Goal: Information Seeking & Learning: Learn about a topic

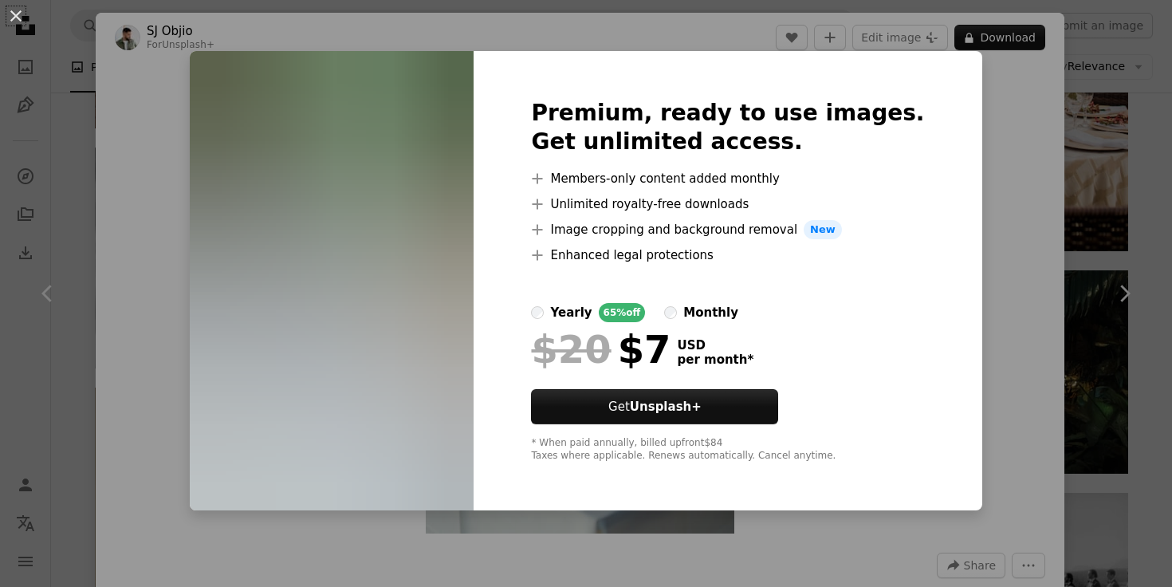
scroll to position [32356, 0]
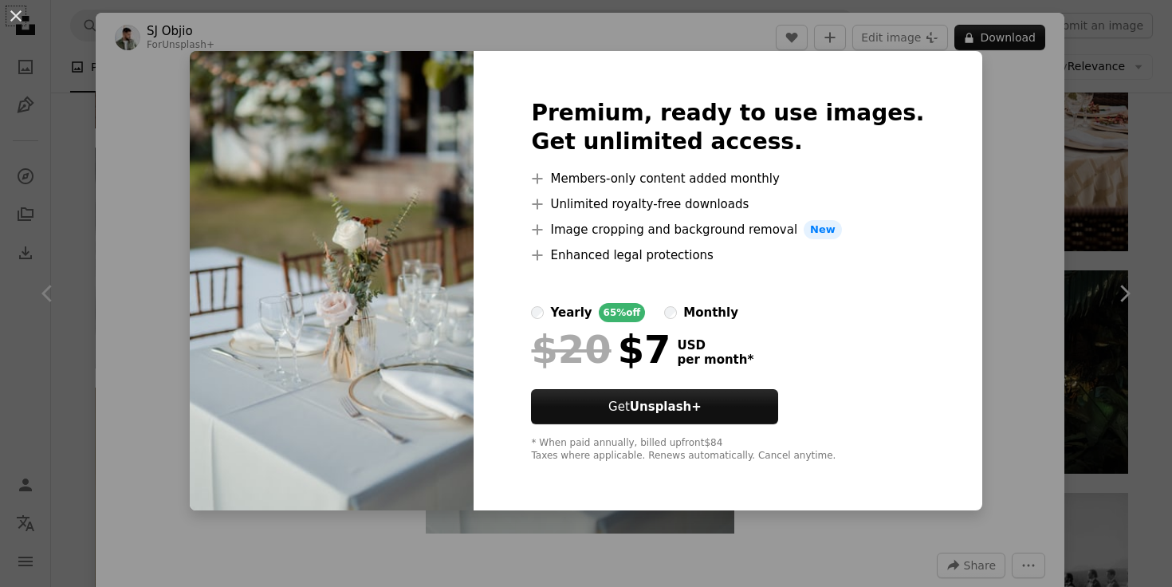
click at [213, 236] on div "An X shape Premium, ready to use images. Get unlimited access. A plus sign Memb…" at bounding box center [586, 293] width 1172 height 587
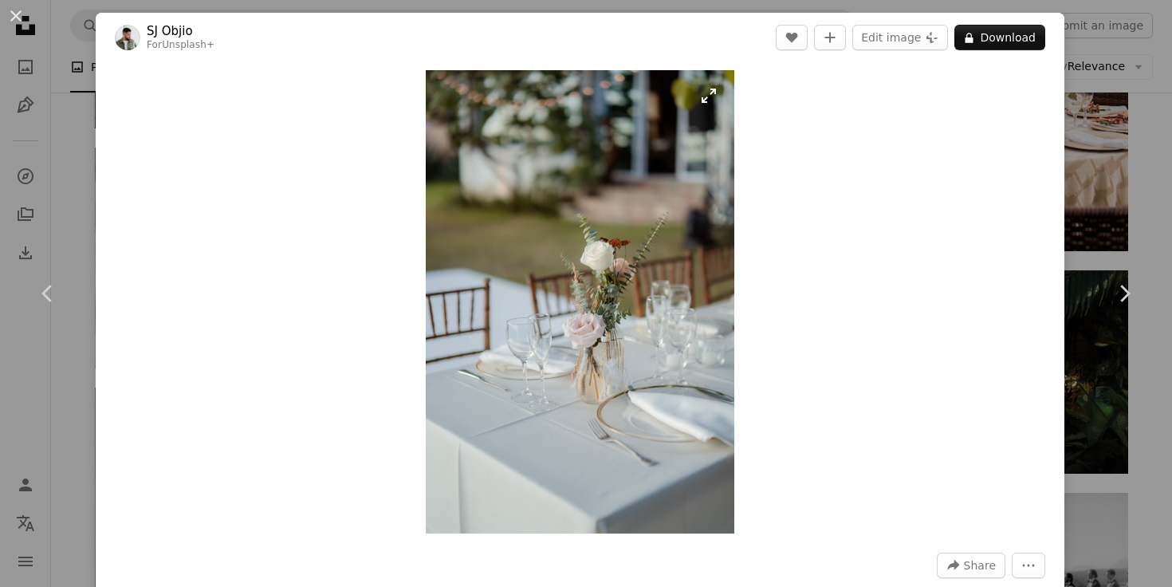
scroll to position [133, 0]
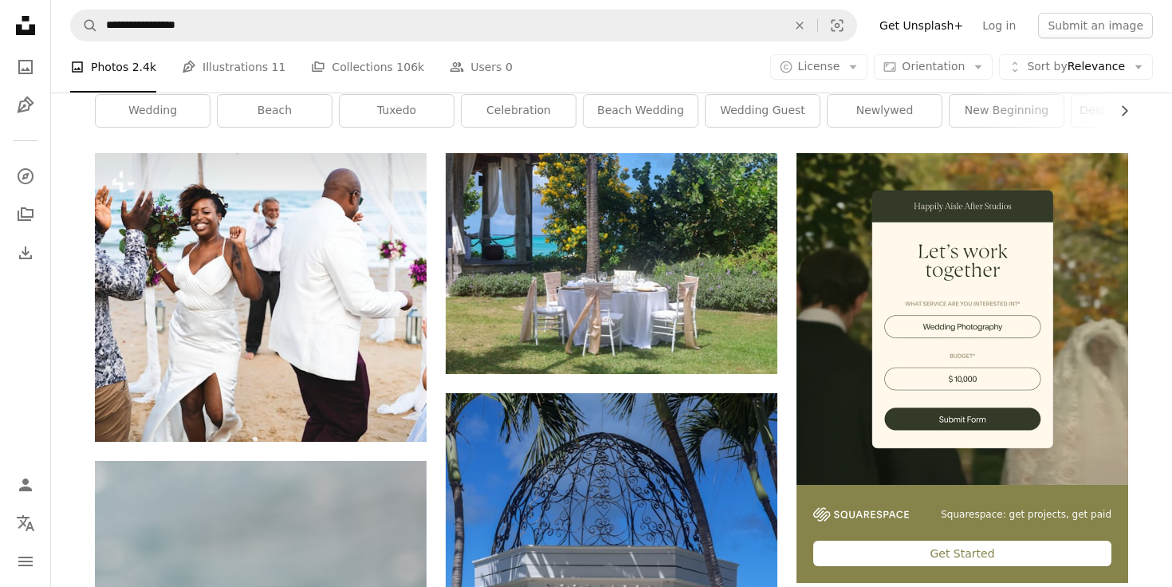
scroll to position [251, 0]
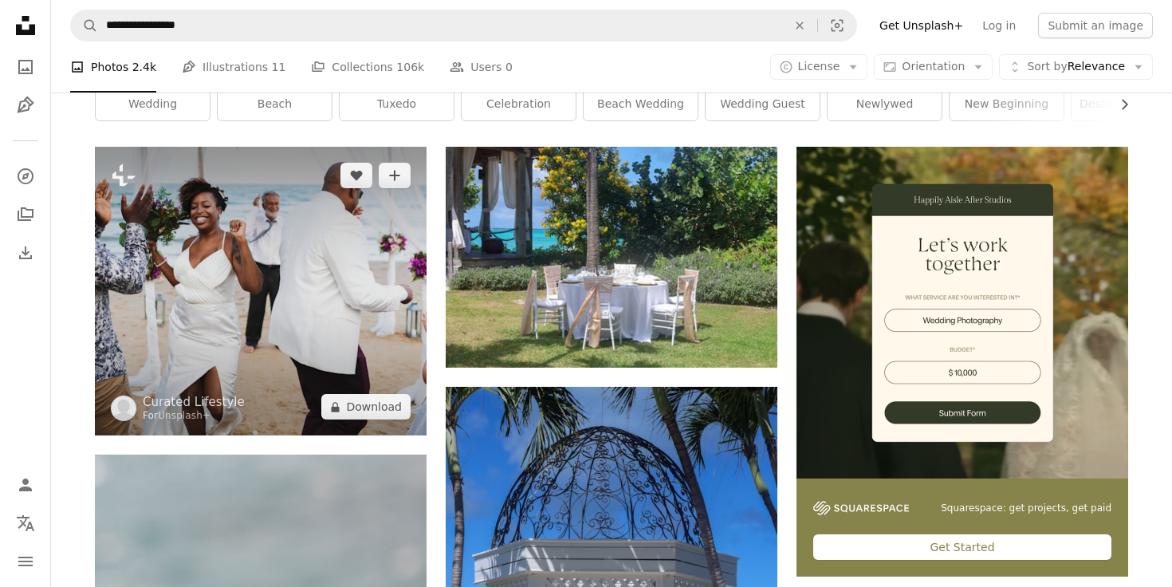
click at [288, 290] on img at bounding box center [261, 291] width 332 height 289
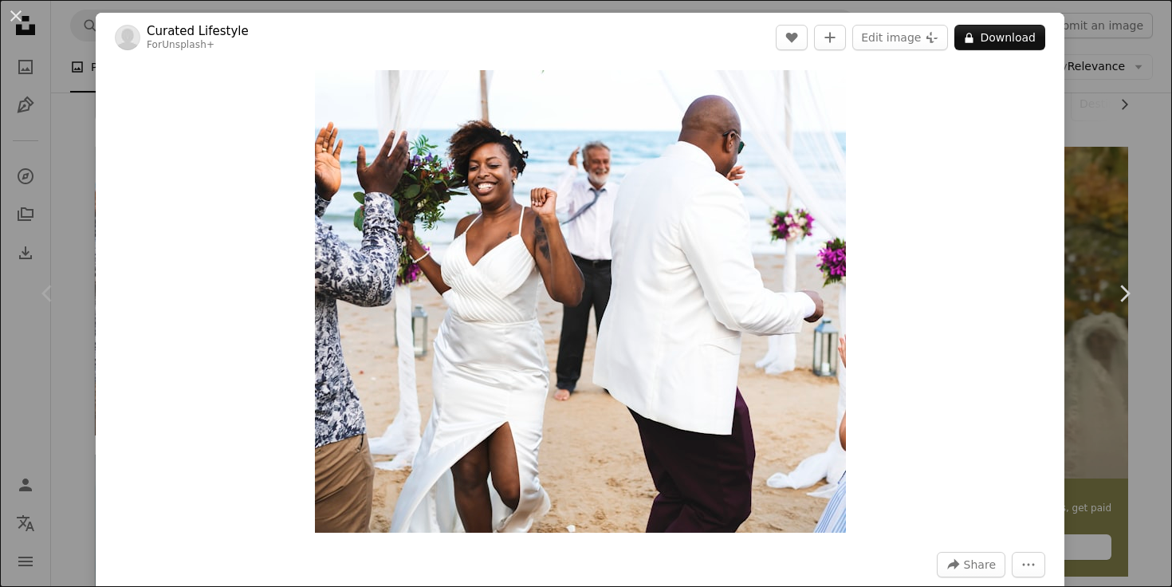
click at [81, 268] on div "Chevron left" at bounding box center [48, 293] width 96 height 153
click at [12, 15] on button "An X shape" at bounding box center [15, 15] width 19 height 19
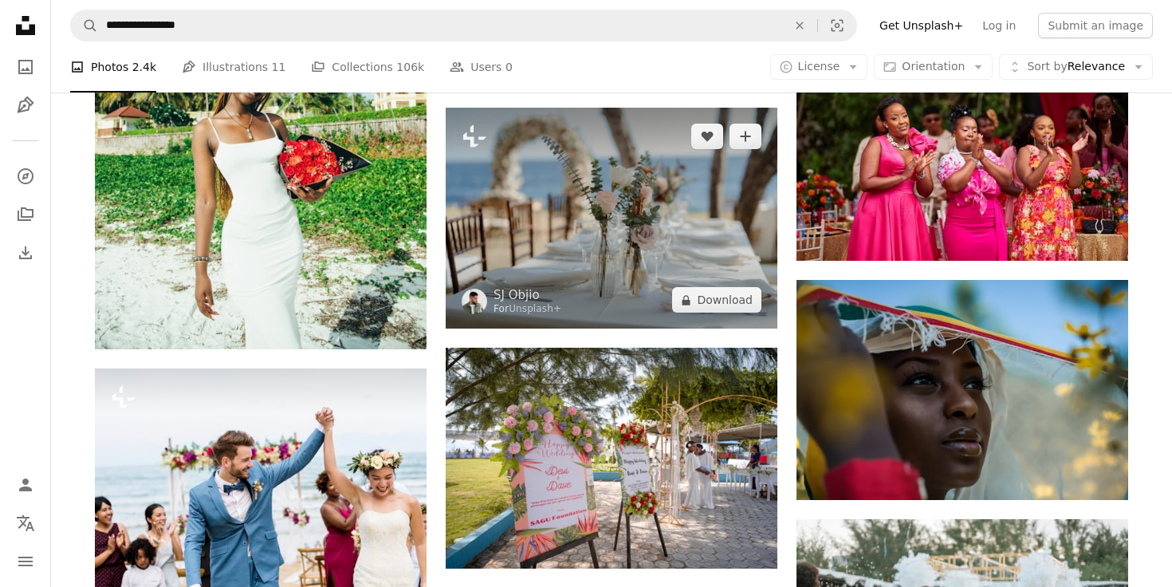
scroll to position [1288, 0]
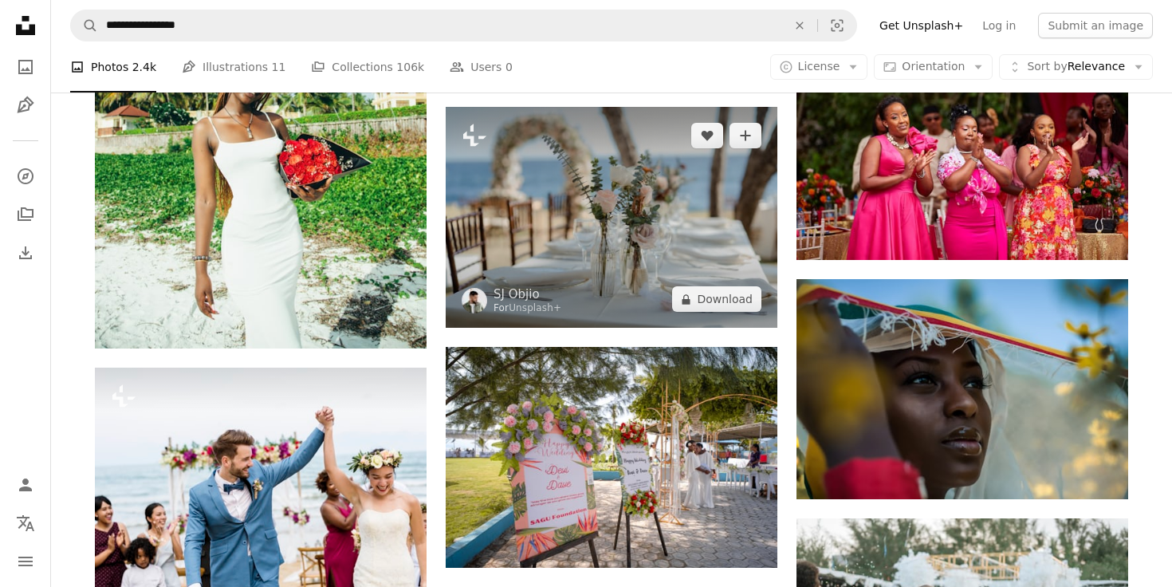
click at [597, 217] on img at bounding box center [612, 217] width 332 height 221
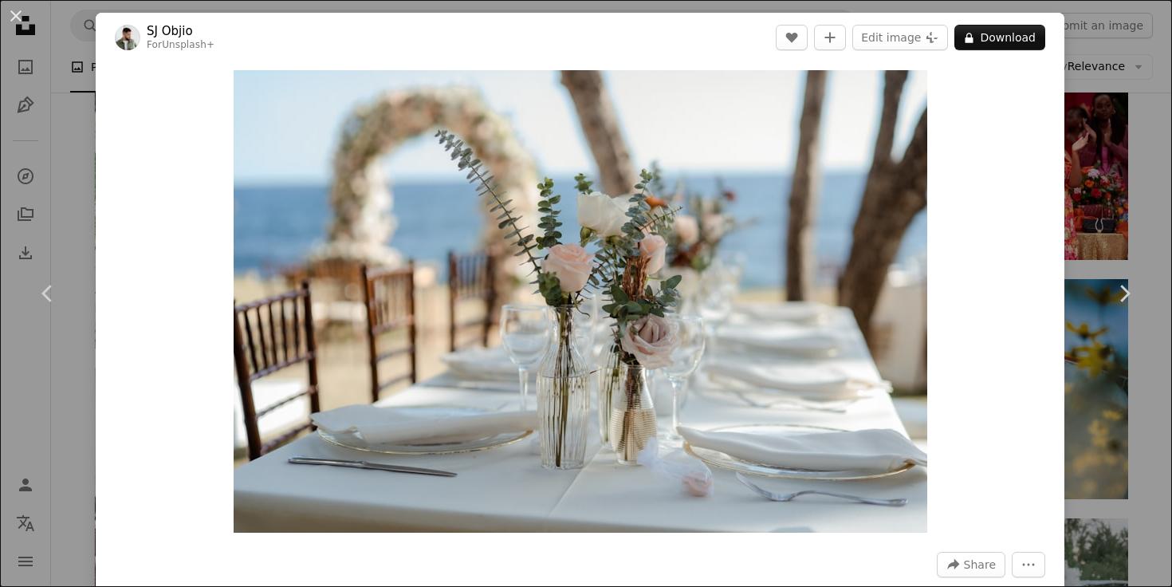
click at [1153, 145] on div "An X shape Chevron left Chevron right [PERSON_NAME] For Unsplash+ A heart A plu…" at bounding box center [586, 293] width 1172 height 587
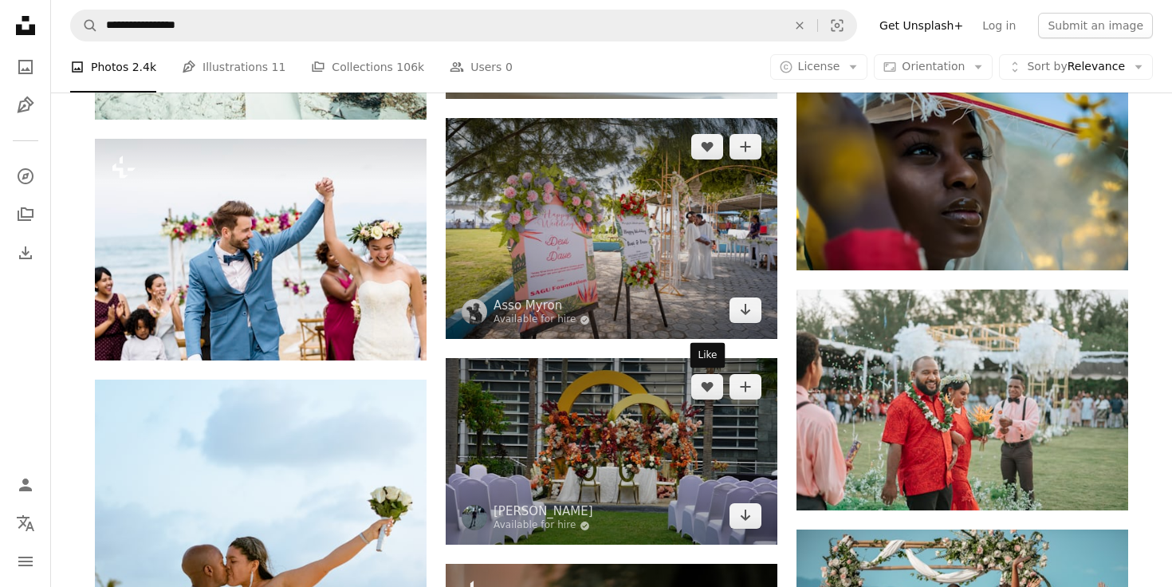
scroll to position [1518, 0]
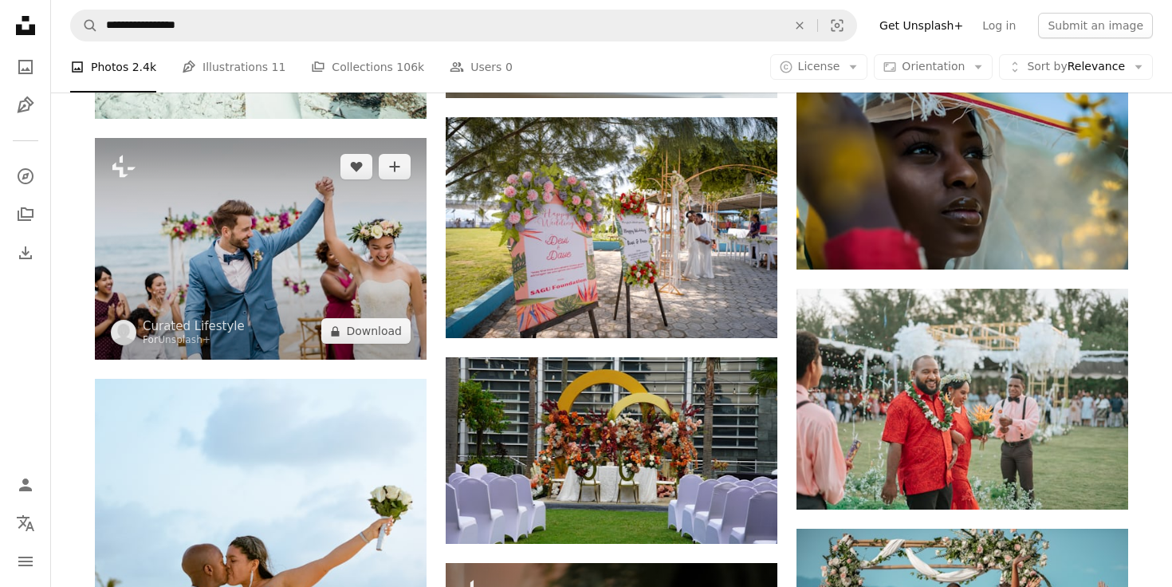
click at [303, 257] on img at bounding box center [261, 249] width 332 height 222
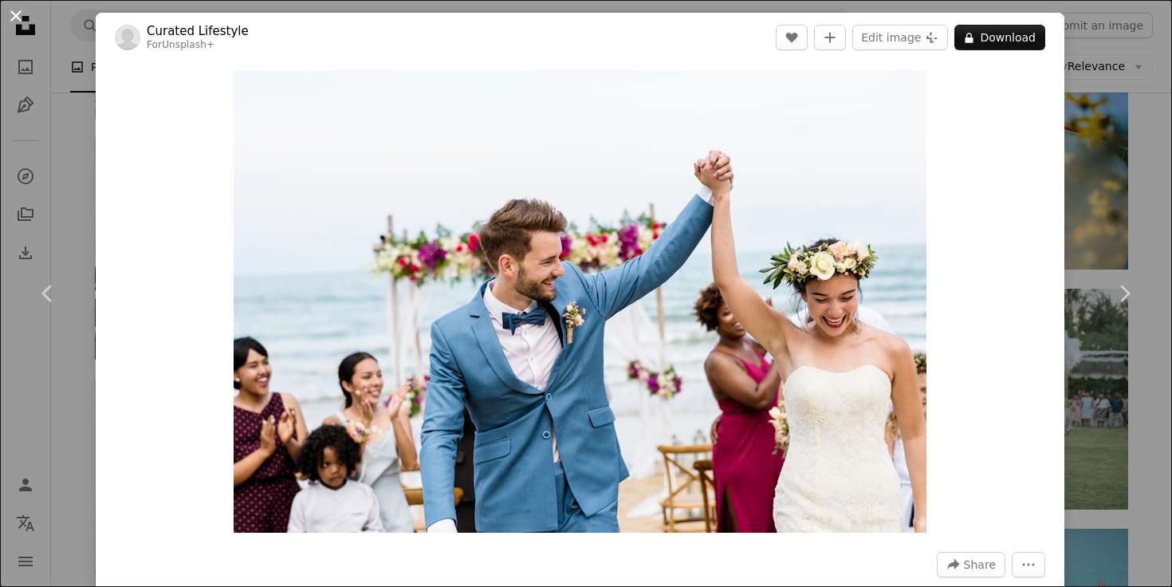
click at [13, 18] on button "An X shape" at bounding box center [15, 15] width 19 height 19
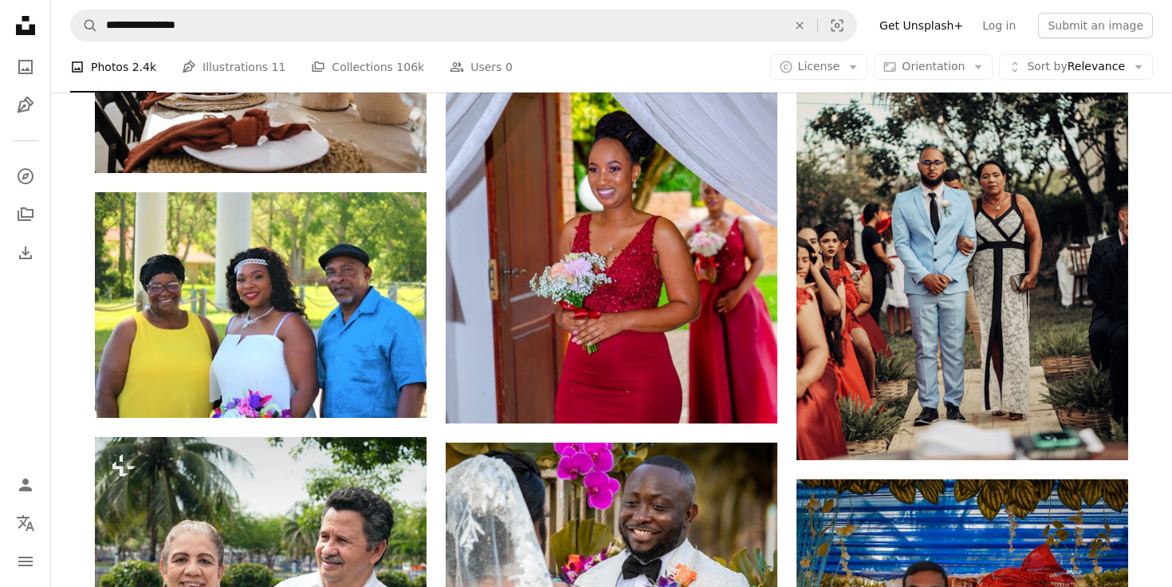
scroll to position [7248, 0]
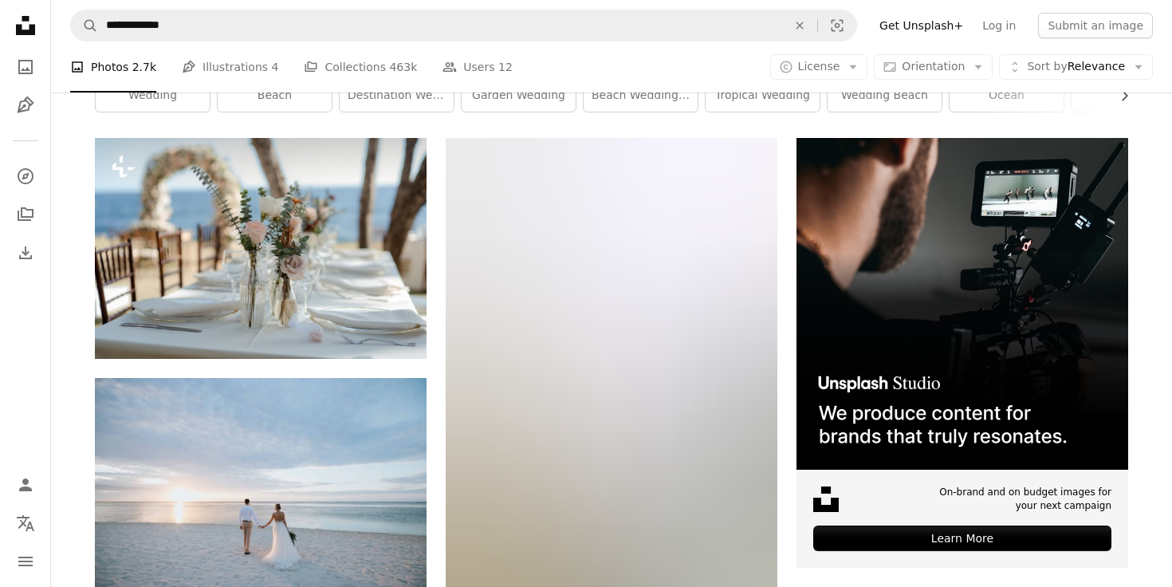
scroll to position [301, 0]
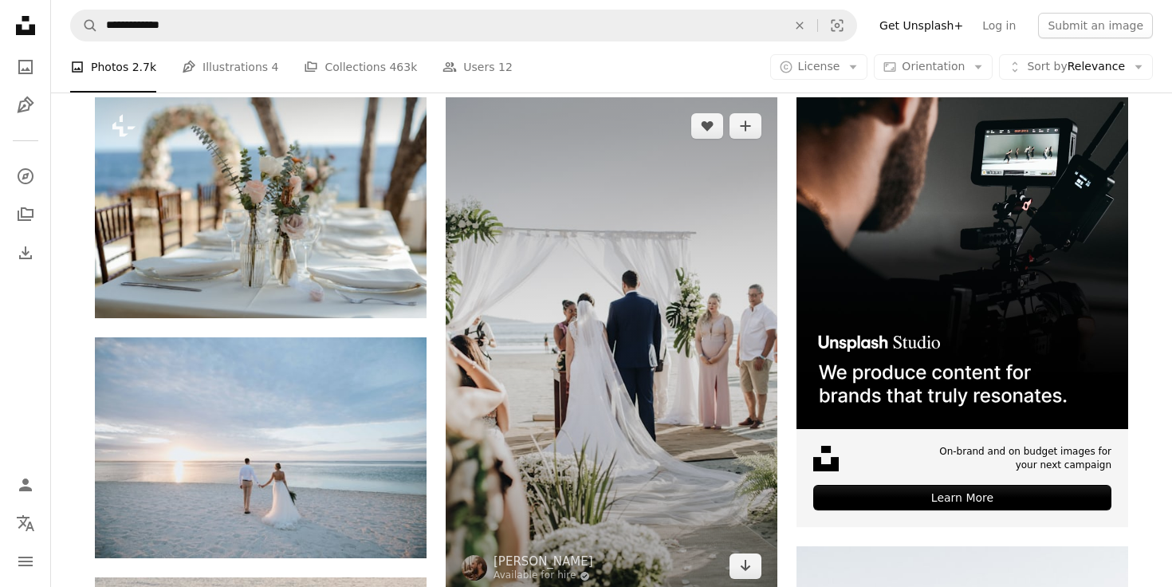
click at [581, 363] on img at bounding box center [612, 346] width 332 height 498
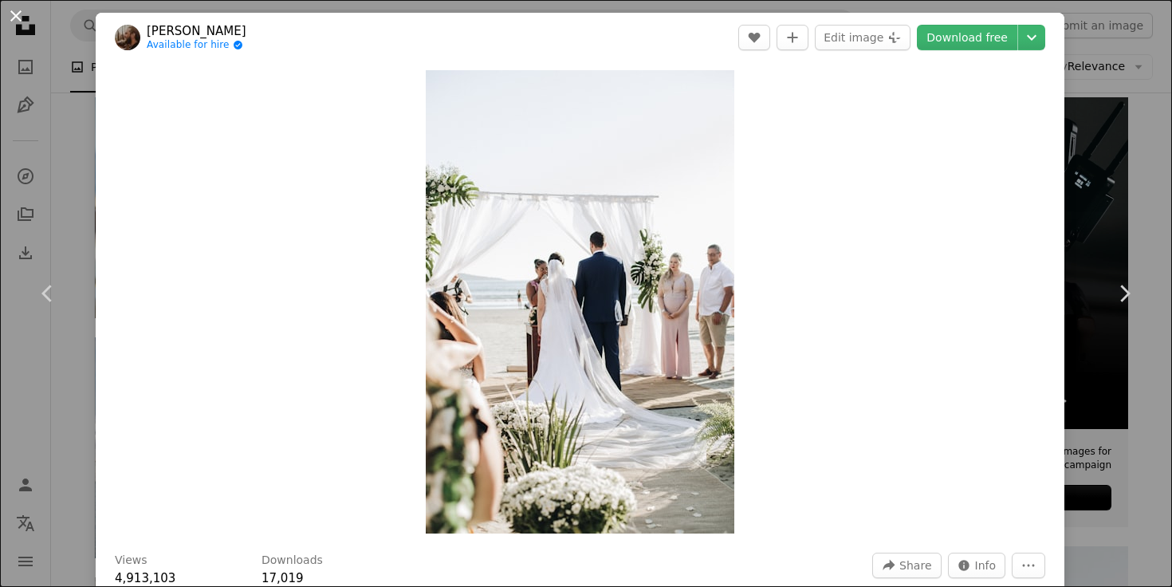
click at [14, 18] on button "An X shape" at bounding box center [15, 15] width 19 height 19
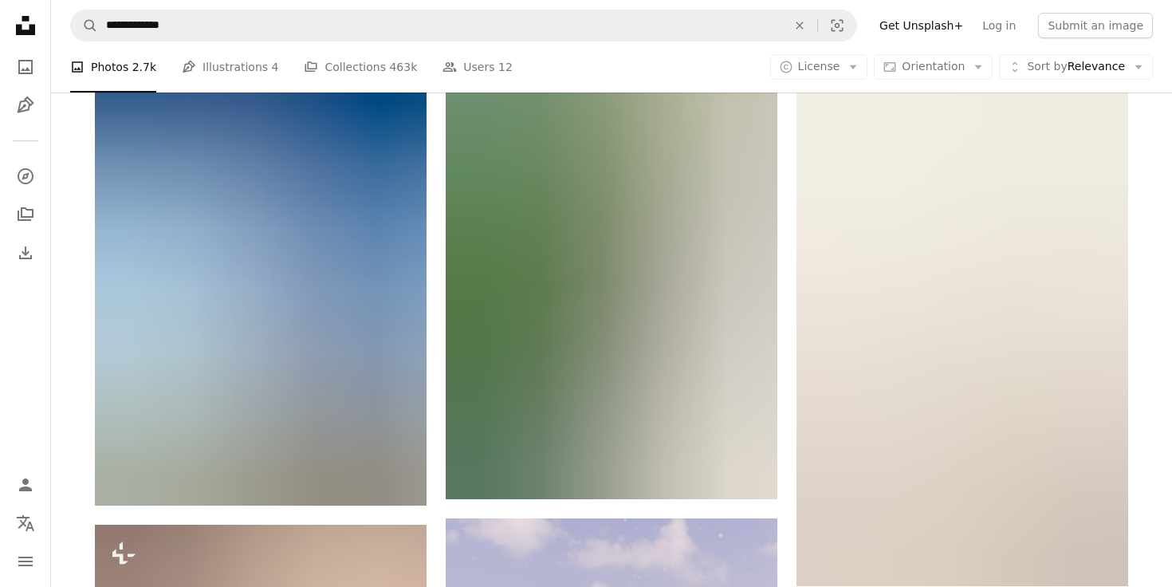
scroll to position [6269, 0]
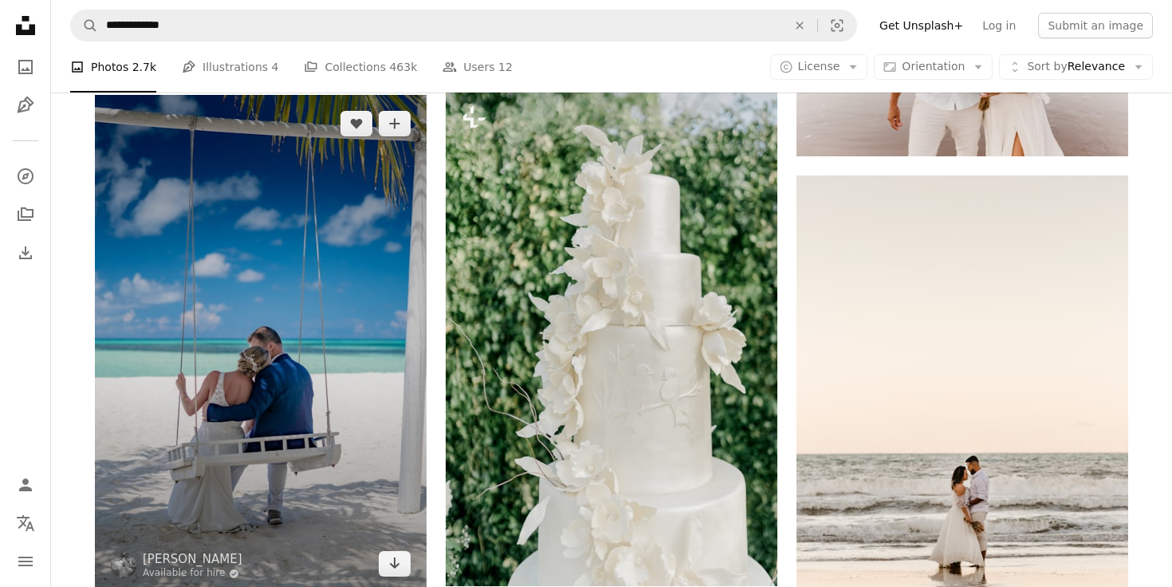
click at [171, 267] on img at bounding box center [261, 344] width 332 height 498
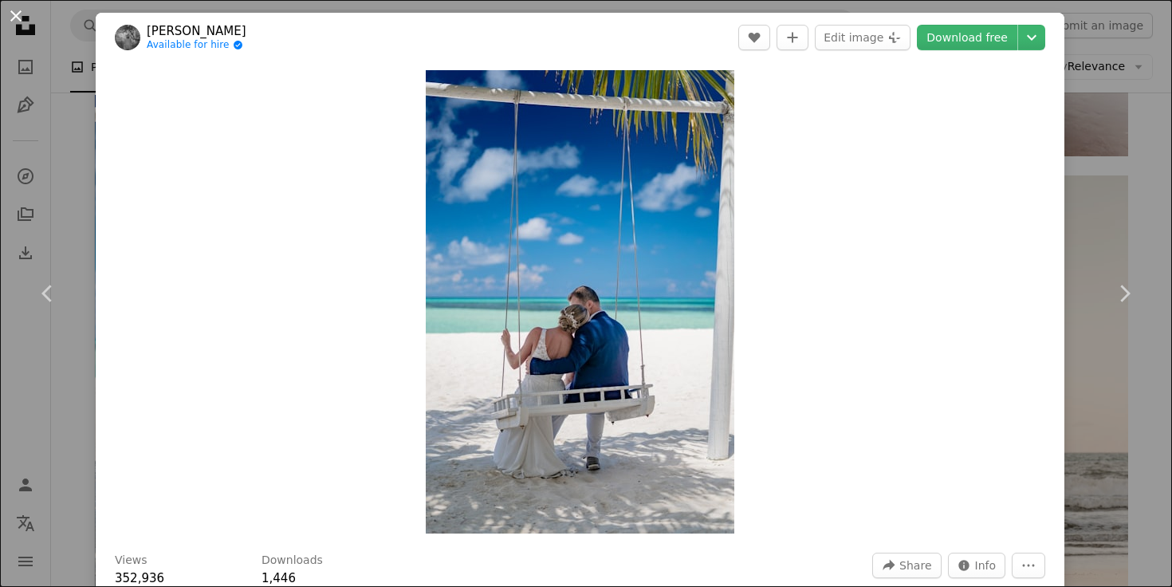
click at [26, 8] on button "An X shape" at bounding box center [15, 15] width 19 height 19
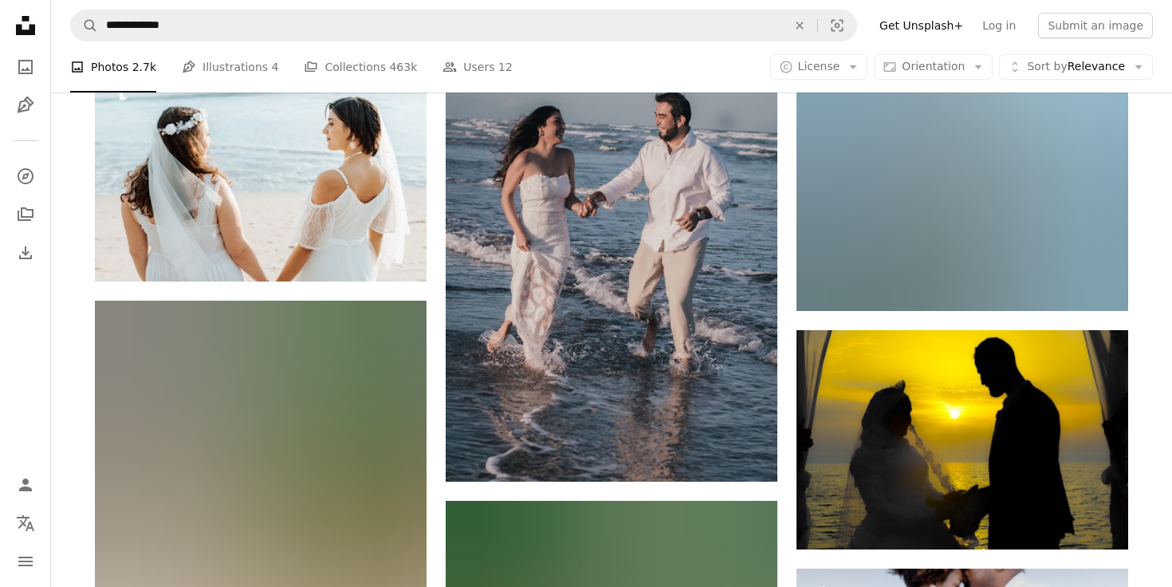
scroll to position [20179, 0]
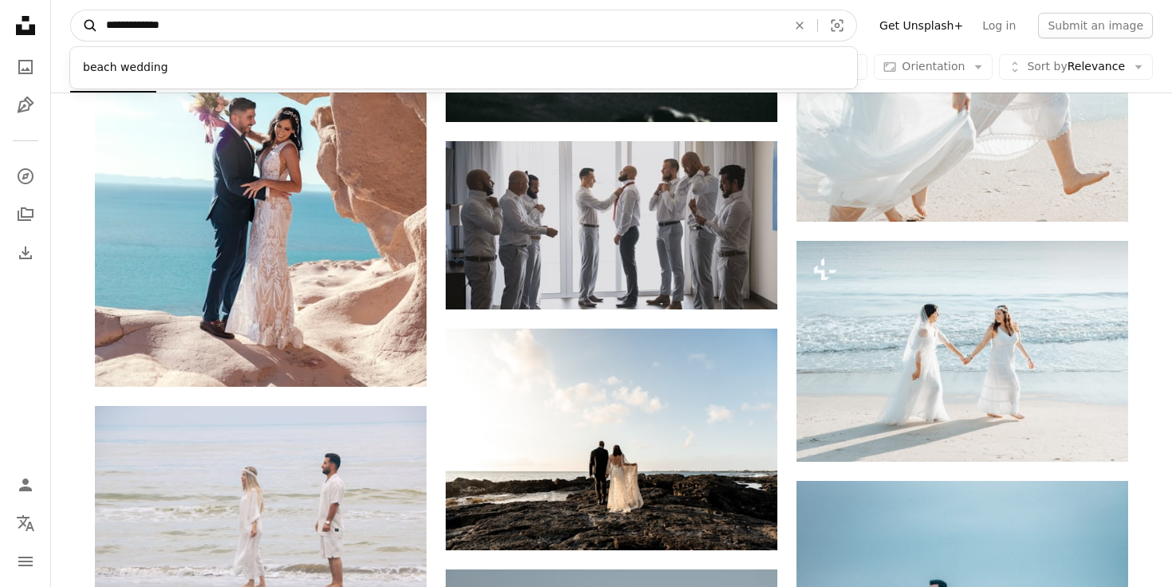
drag, startPoint x: 136, startPoint y: 30, endPoint x: 79, endPoint y: 23, distance: 57.8
click at [98, 24] on input "**********" at bounding box center [440, 25] width 684 height 30
type input "**********"
click button "A magnifying glass" at bounding box center [84, 25] width 27 height 30
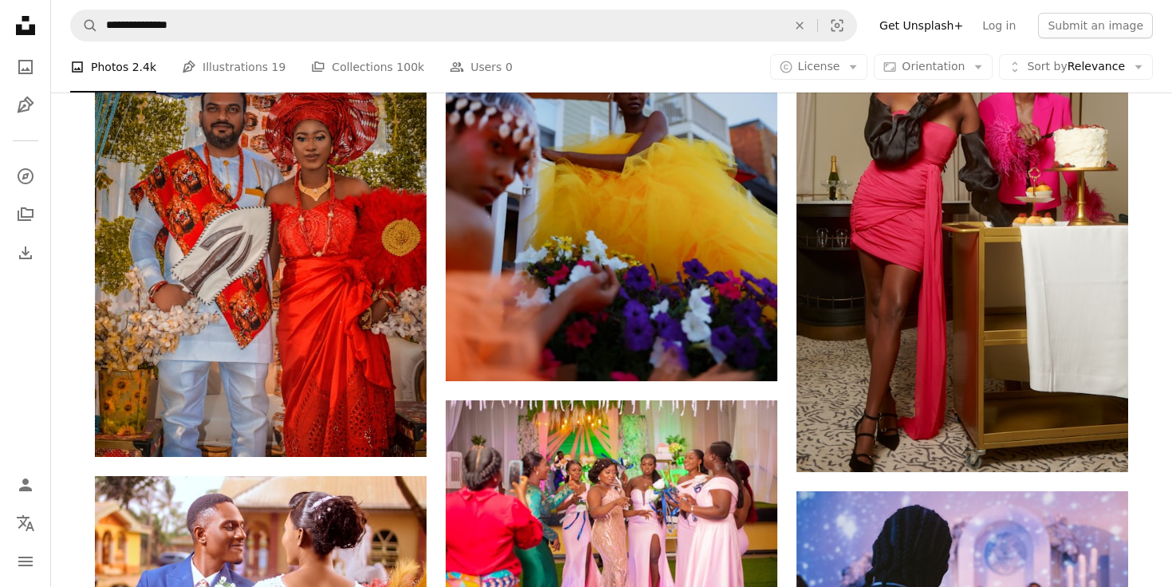
scroll to position [10823, 0]
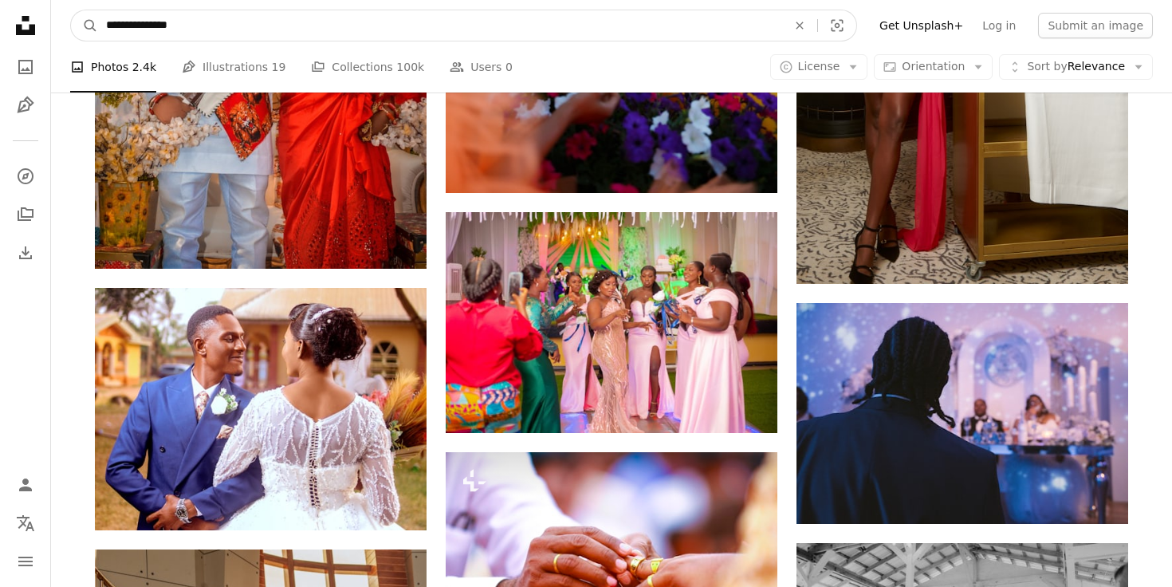
drag, startPoint x: 145, startPoint y: 27, endPoint x: 68, endPoint y: 22, distance: 77.5
click at [98, 23] on input "**********" at bounding box center [440, 25] width 684 height 30
type input "**********"
click button "A magnifying glass" at bounding box center [84, 25] width 27 height 30
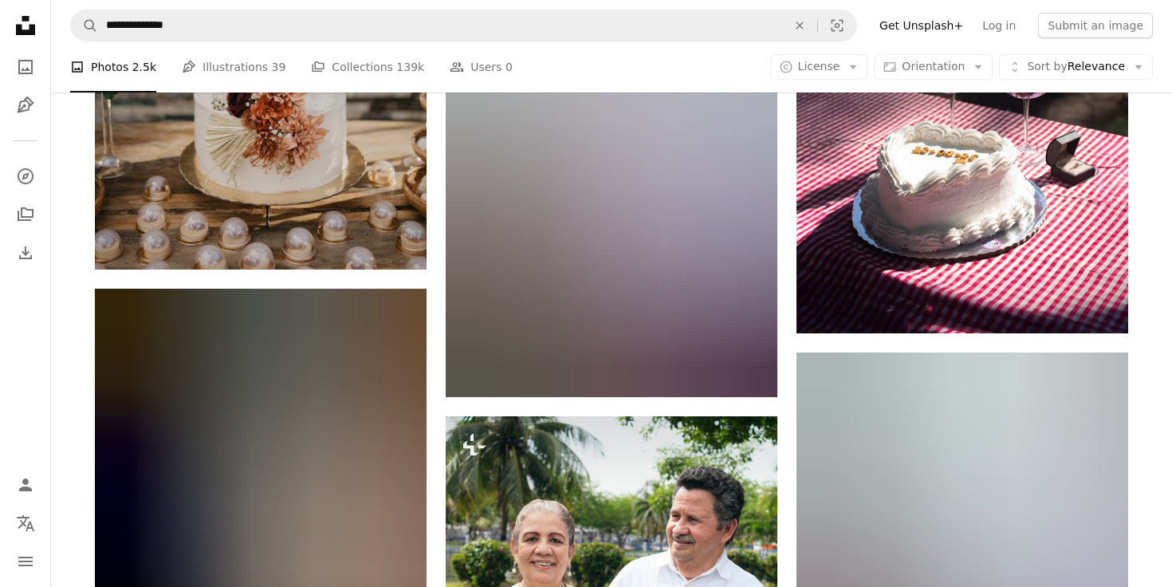
scroll to position [7311, 0]
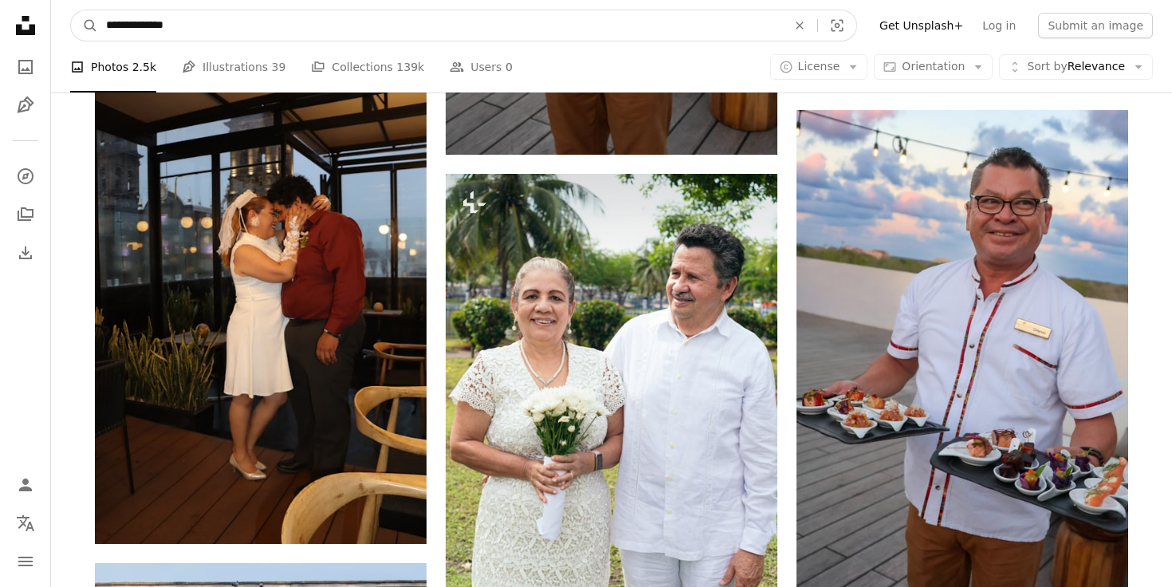
drag, startPoint x: 231, startPoint y: 21, endPoint x: 4, endPoint y: 22, distance: 227.2
click at [98, 22] on input "**********" at bounding box center [440, 25] width 684 height 30
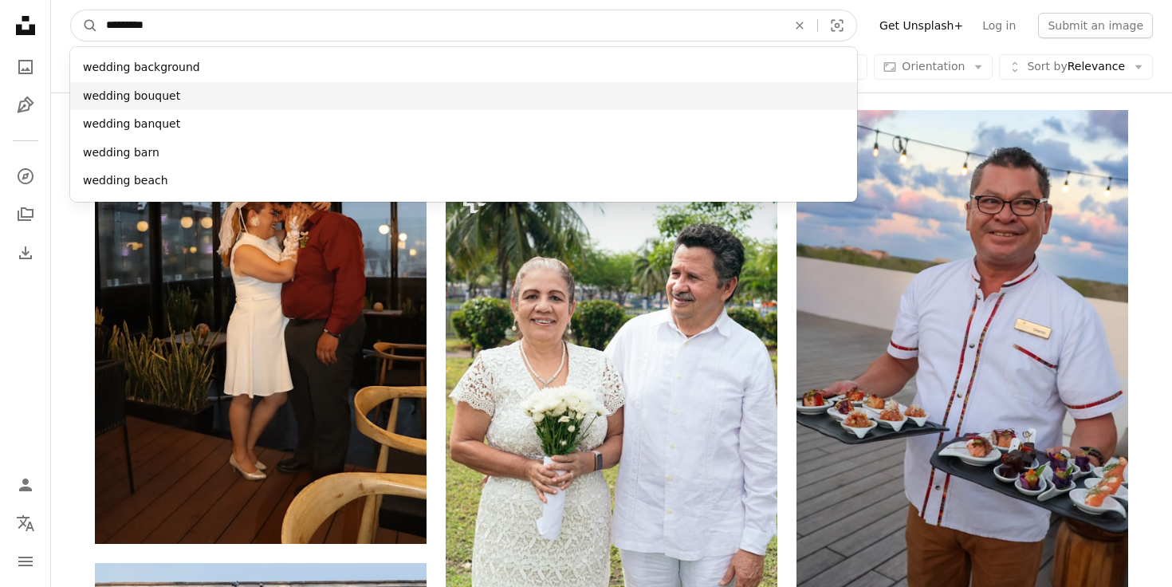
type input "*********"
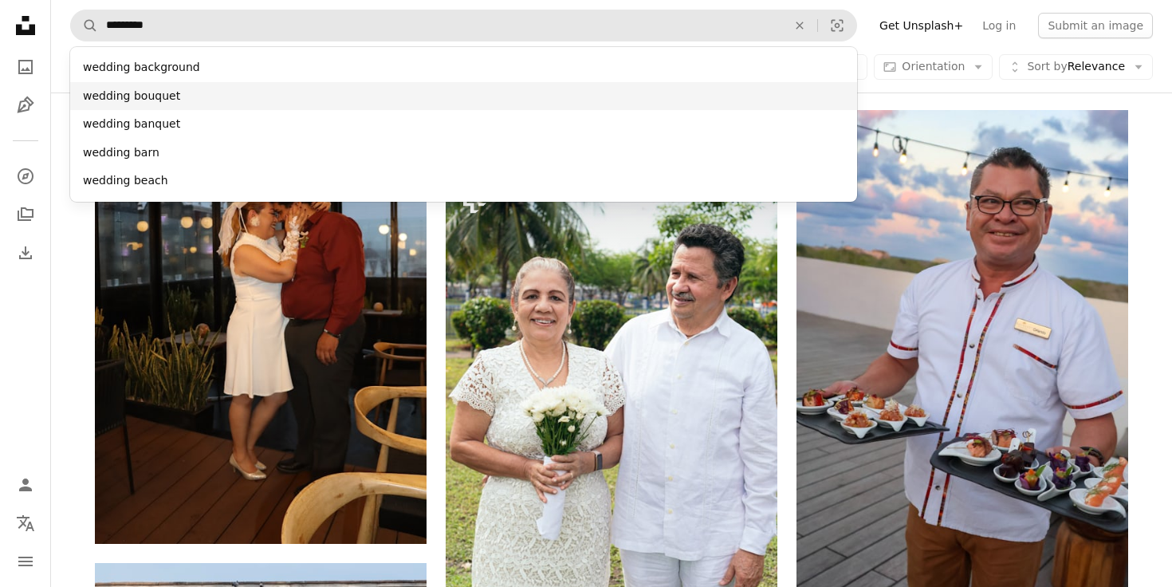
click at [113, 101] on div "wedding bouquet" at bounding box center [463, 96] width 787 height 29
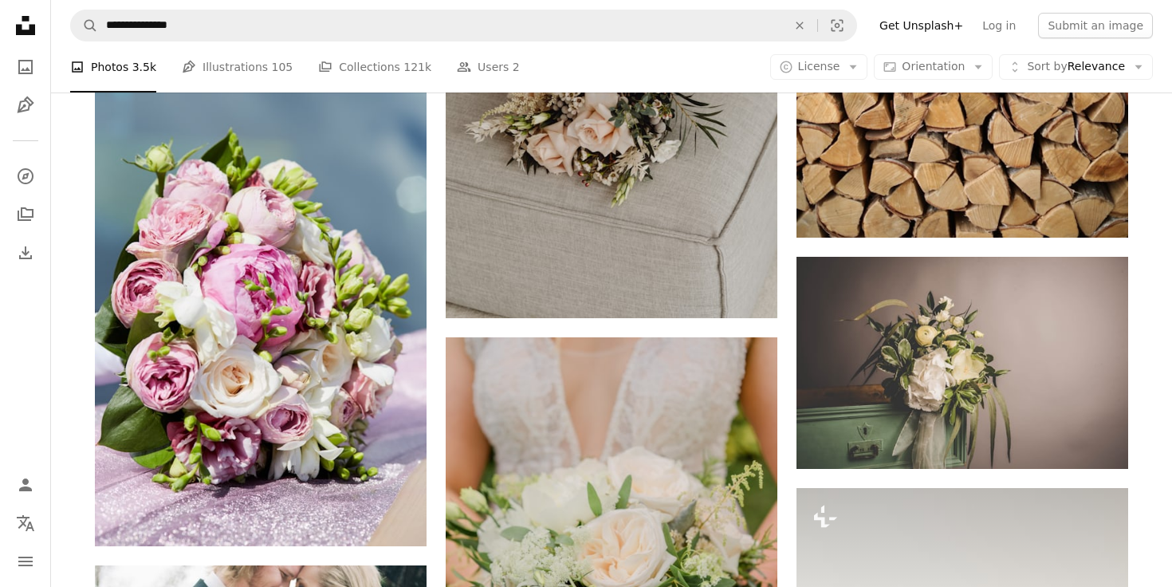
scroll to position [2977, 0]
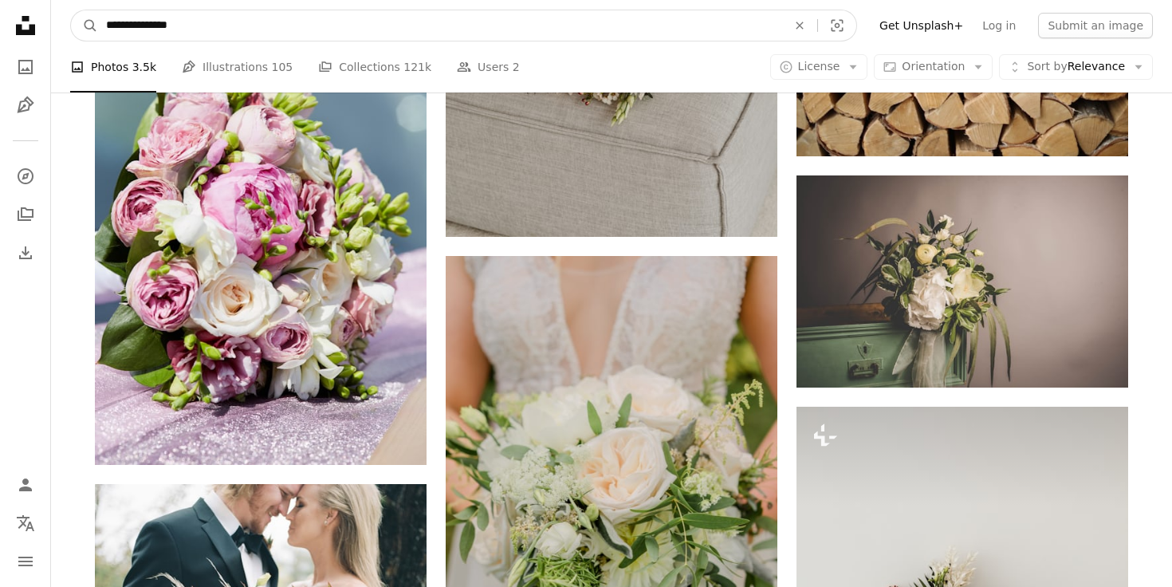
click at [385, 22] on input "**********" at bounding box center [440, 25] width 684 height 30
type input "**********"
click button "A magnifying glass" at bounding box center [84, 25] width 27 height 30
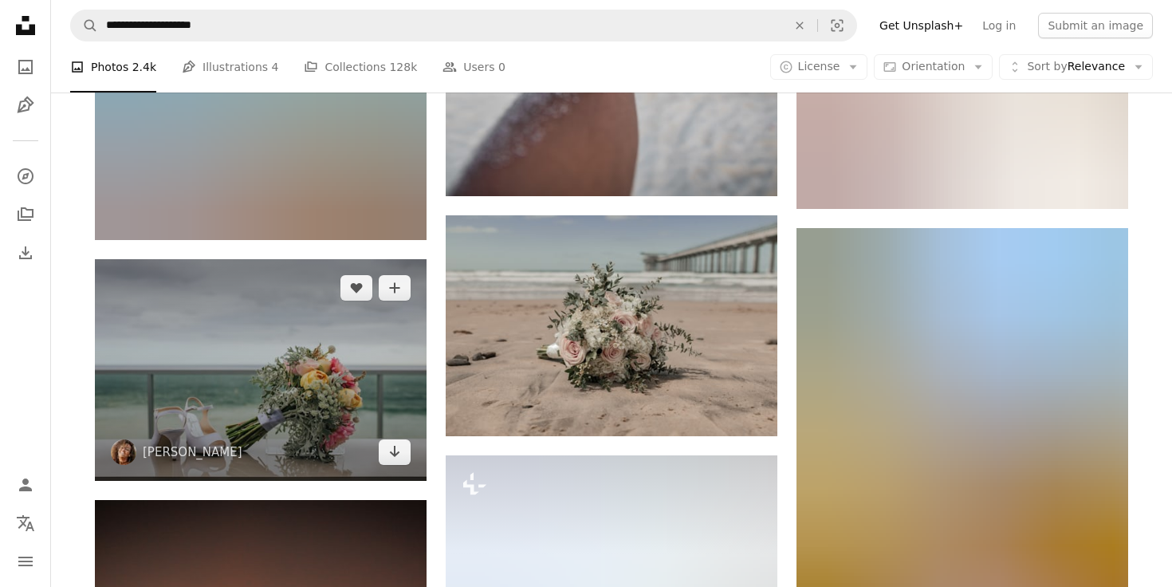
scroll to position [1890, 0]
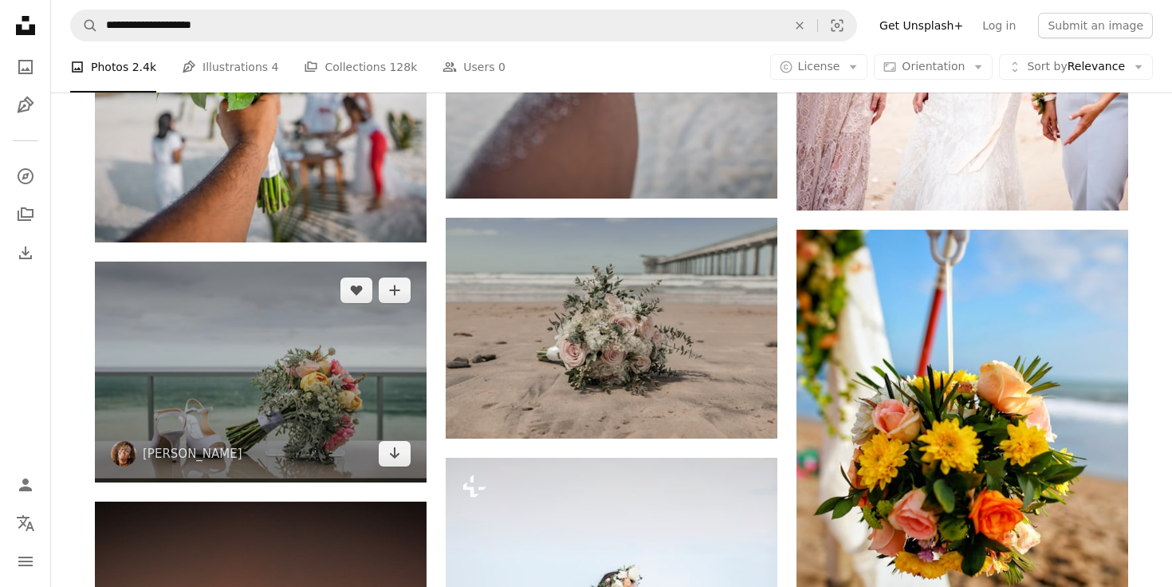
click at [362, 398] on img at bounding box center [261, 372] width 332 height 221
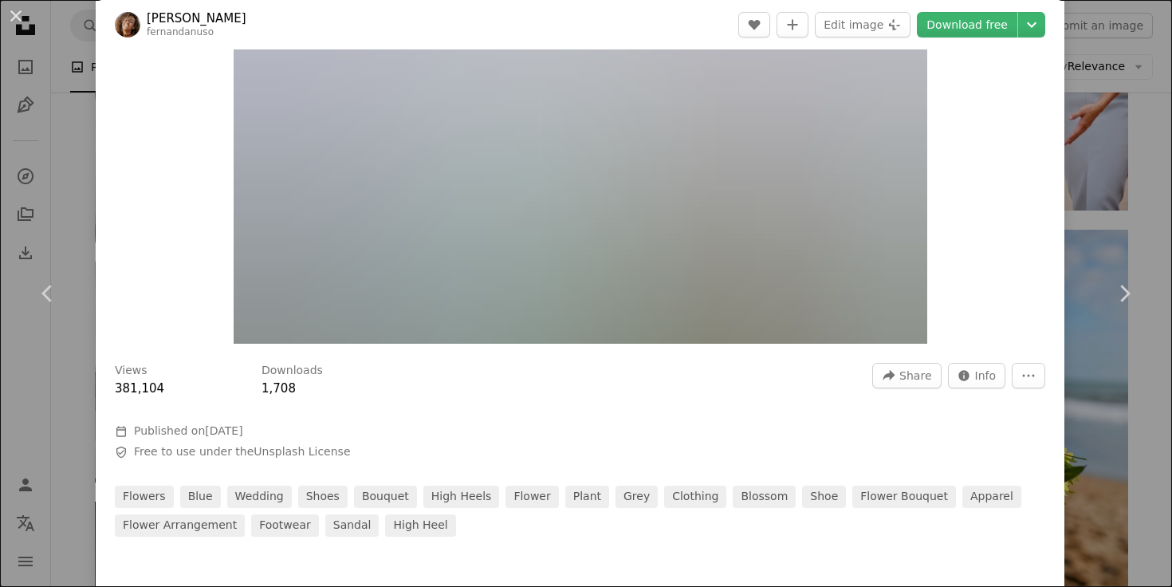
scroll to position [187, 0]
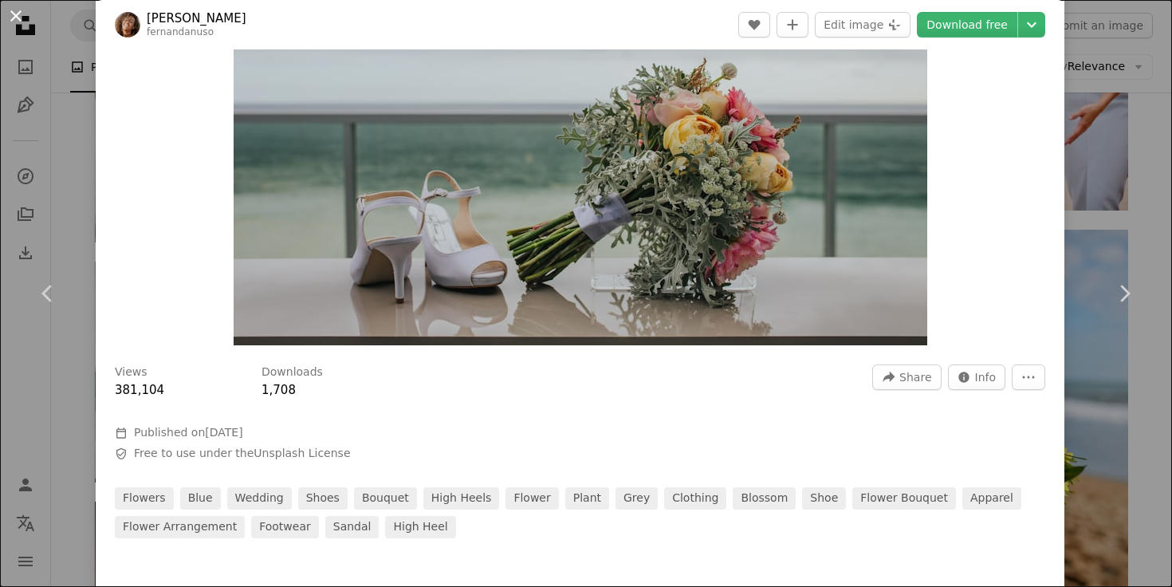
click at [17, 13] on button "An X shape" at bounding box center [15, 15] width 19 height 19
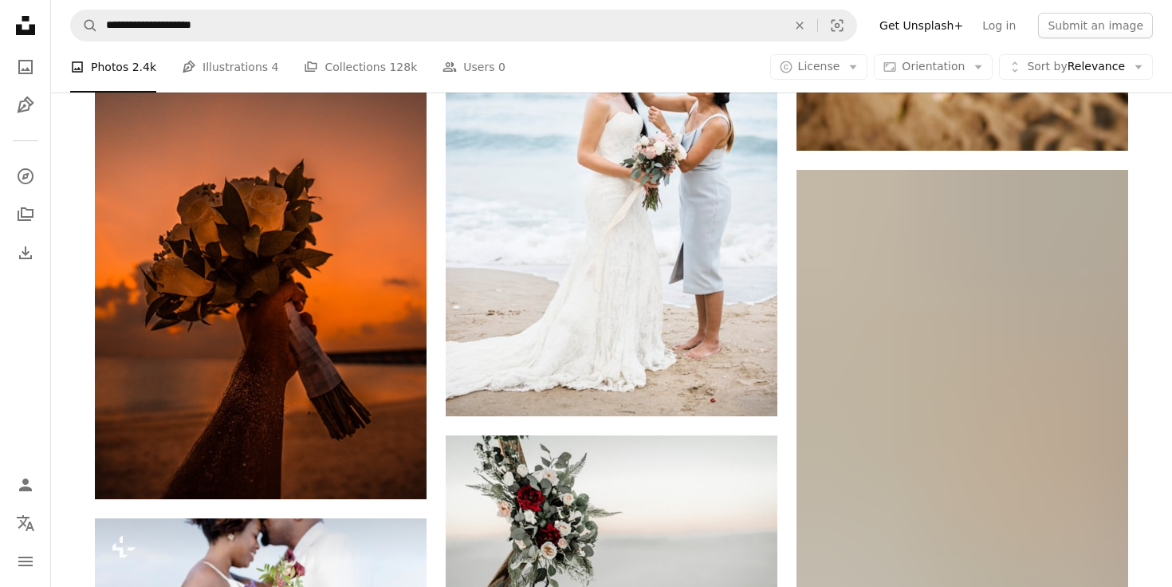
scroll to position [2169, 0]
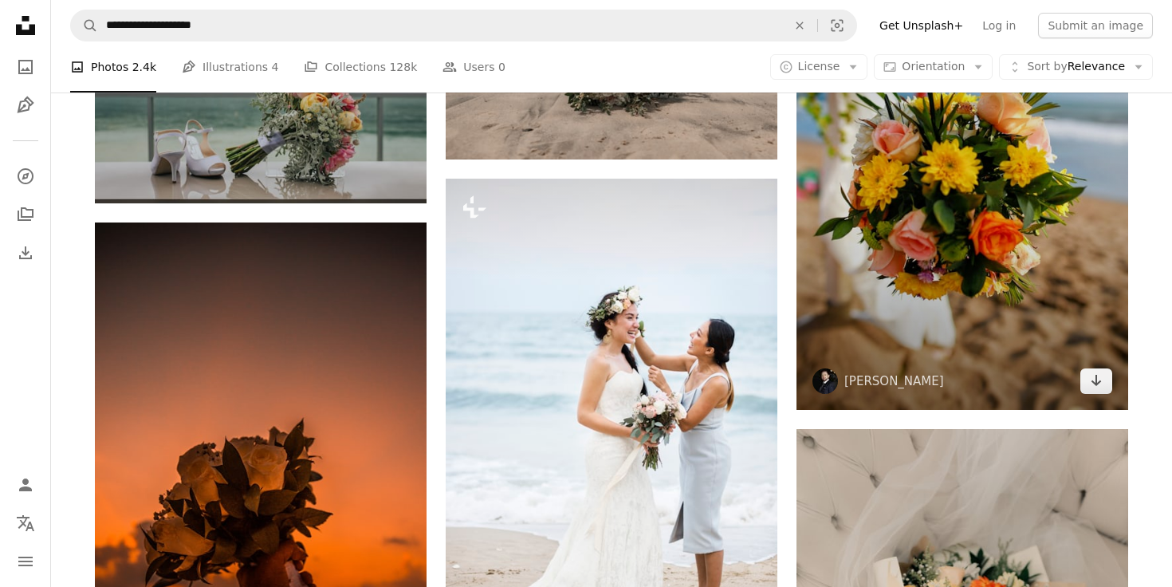
click at [868, 245] on img at bounding box center [963, 180] width 332 height 459
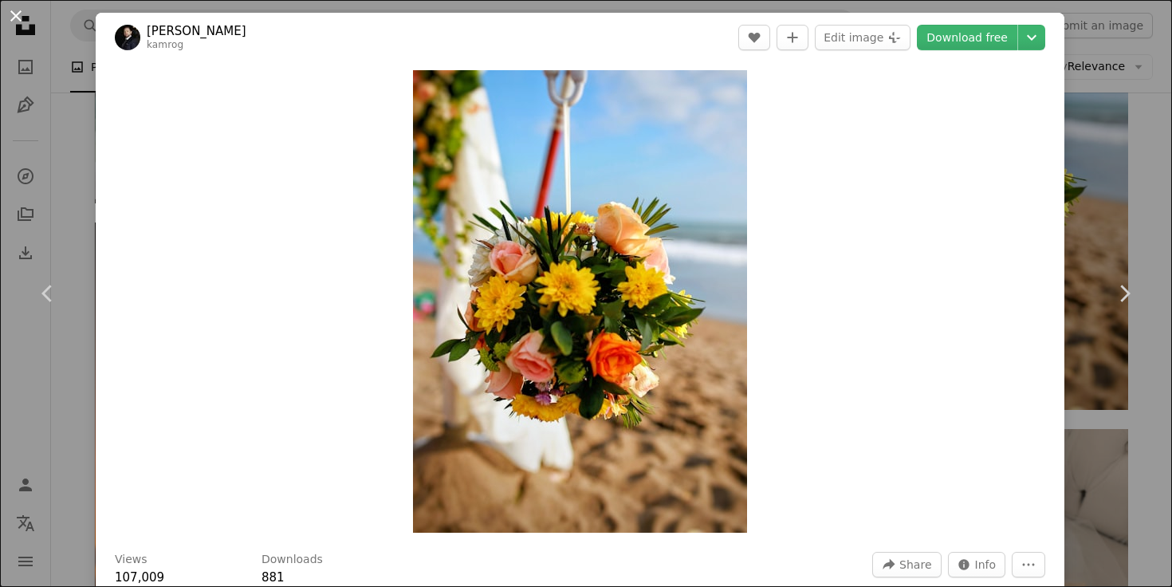
click at [13, 18] on button "An X shape" at bounding box center [15, 15] width 19 height 19
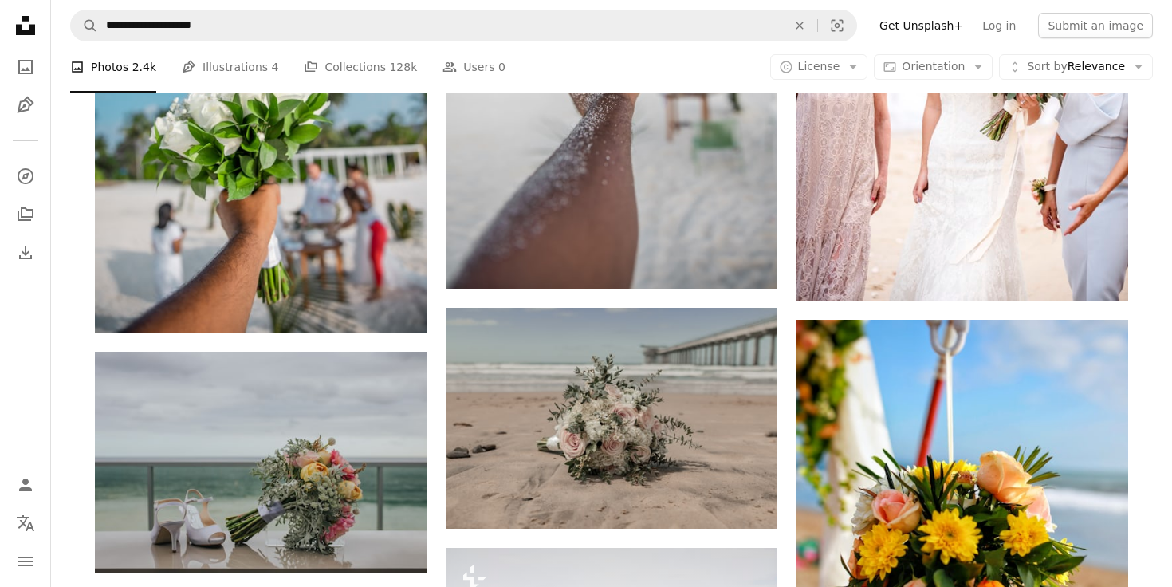
scroll to position [1067, 0]
